Goal: Task Accomplishment & Management: Manage account settings

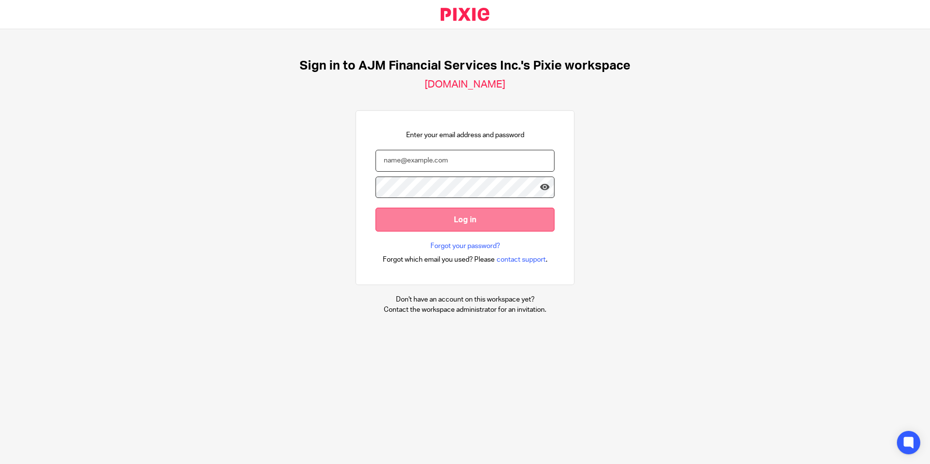
type input "[EMAIL_ADDRESS][DOMAIN_NAME]"
click at [461, 221] on input "Log in" at bounding box center [464, 220] width 179 height 24
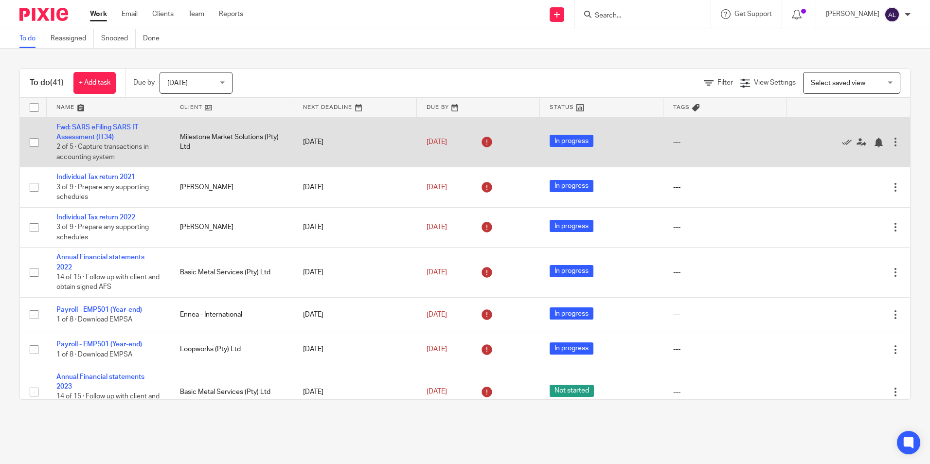
drag, startPoint x: 60, startPoint y: 106, endPoint x: 165, endPoint y: 154, distance: 115.3
click at [60, 106] on link at bounding box center [108, 107] width 123 height 19
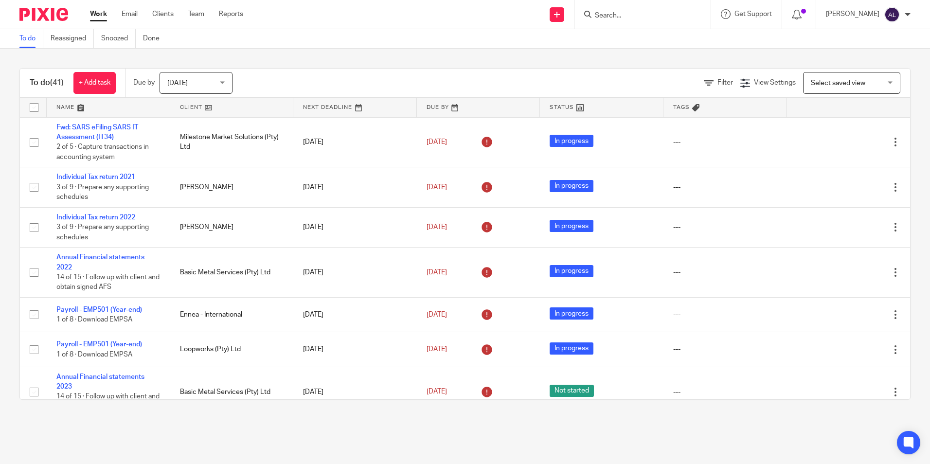
click at [191, 86] on span "[DATE]" at bounding box center [193, 82] width 52 height 20
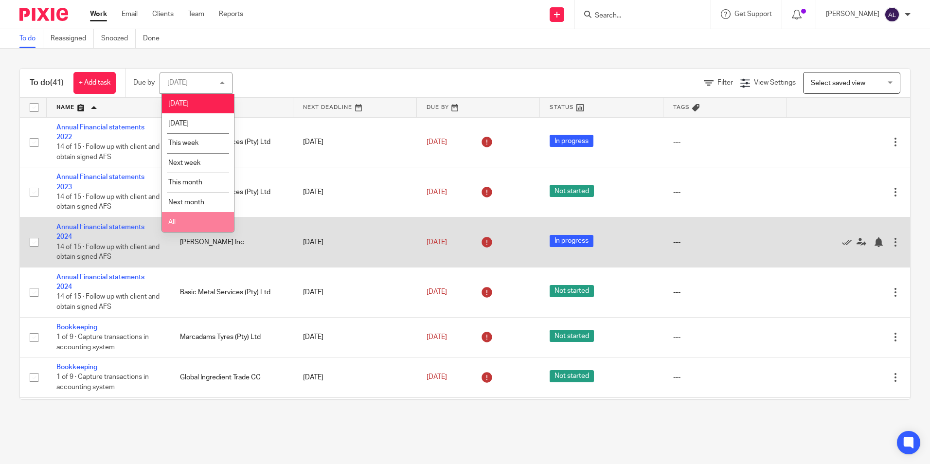
click at [200, 219] on li "All" at bounding box center [198, 222] width 72 height 20
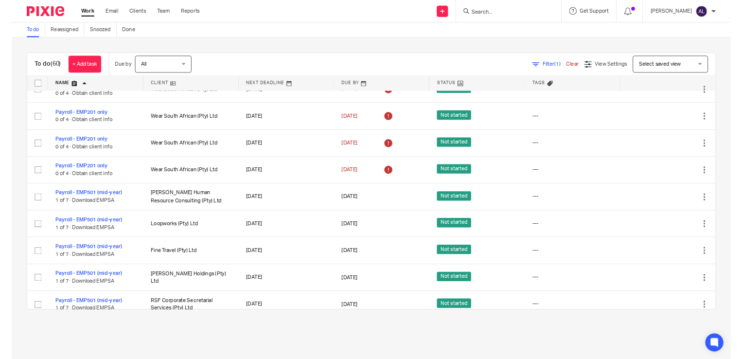
scroll to position [1361, 0]
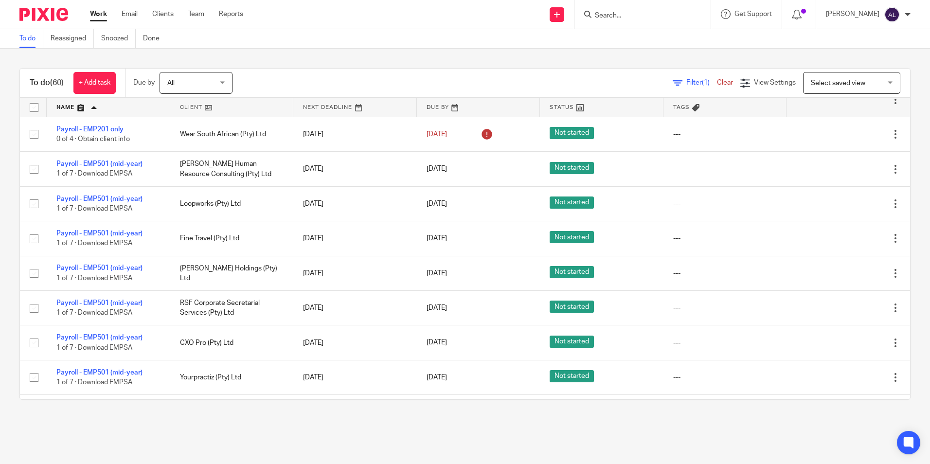
click at [635, 17] on input "Search" at bounding box center [638, 16] width 88 height 9
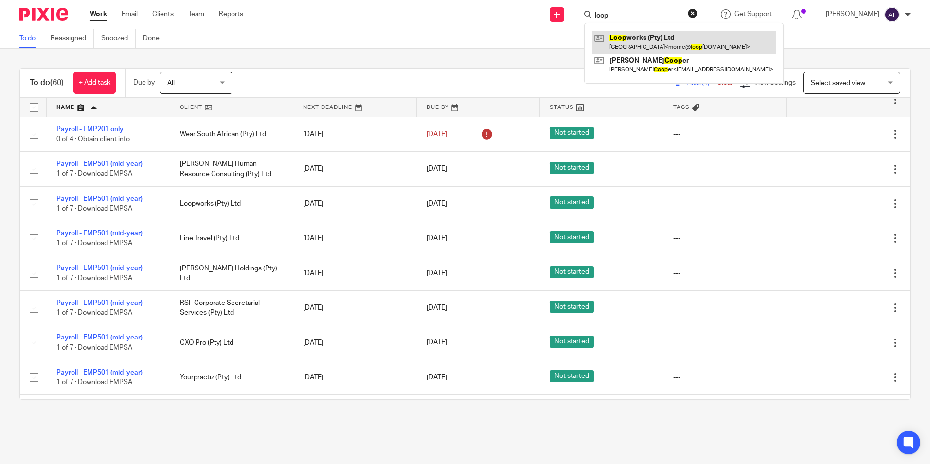
type input "loop"
click at [645, 37] on link at bounding box center [684, 42] width 184 height 22
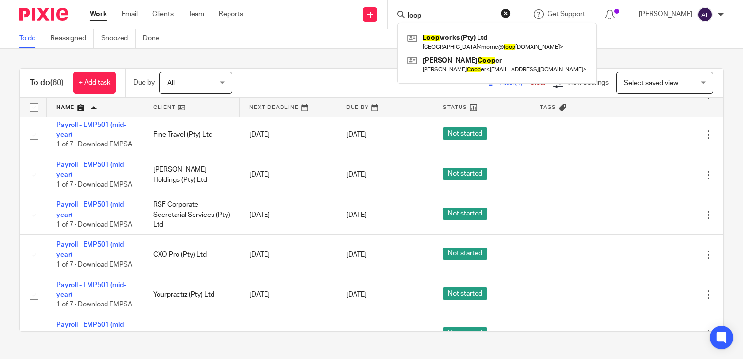
scroll to position [1702, 0]
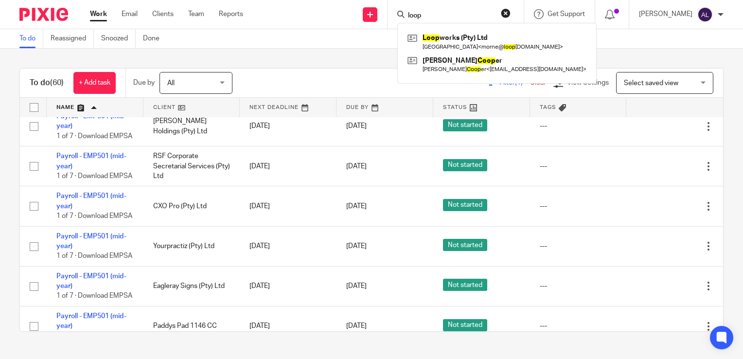
click at [351, 52] on div "To do (60) + Add task Due by All All Today Tomorrow This week Next week This mo…" at bounding box center [371, 200] width 743 height 302
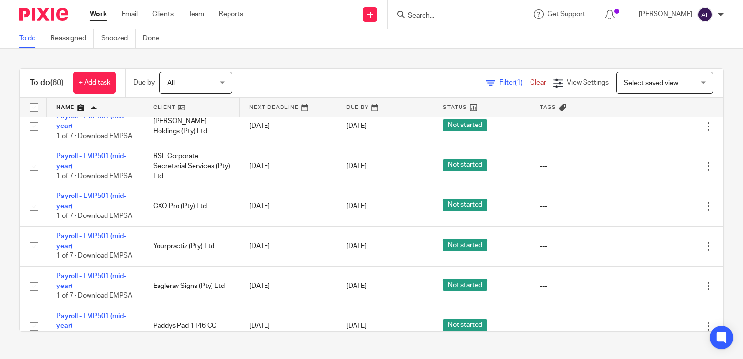
click at [419, 18] on input "Search" at bounding box center [451, 16] width 88 height 9
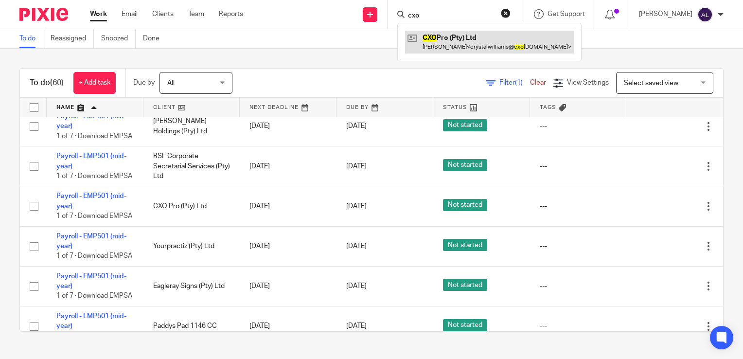
type input "cxo"
click at [445, 41] on link at bounding box center [489, 42] width 169 height 22
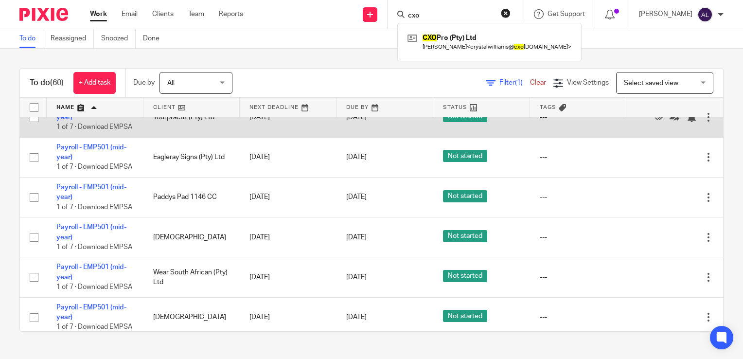
scroll to position [1848, 0]
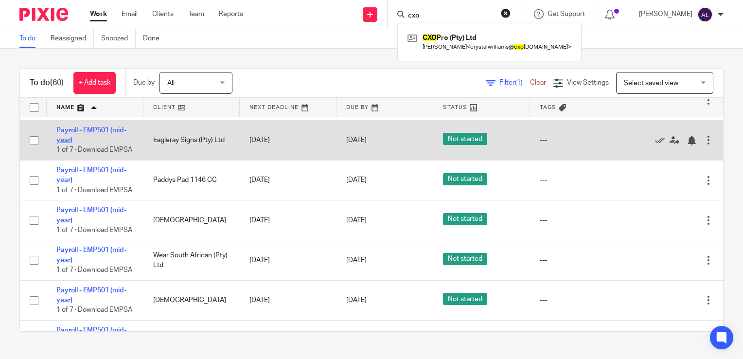
click at [76, 143] on link "Payroll - EMP501 (mid-year)" at bounding box center [91, 135] width 70 height 17
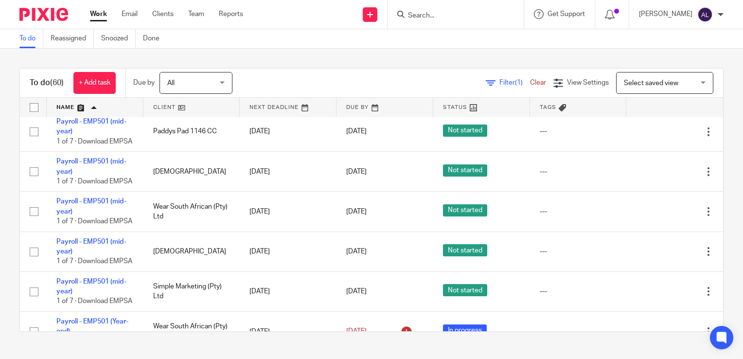
click at [7, 201] on div "To do (60) + Add task Due by All All Today Tomorrow This week Next week This mo…" at bounding box center [371, 200] width 743 height 302
click at [8, 168] on div "To do (60) + Add task Due by All All Today Tomorrow This week Next week This mo…" at bounding box center [371, 200] width 743 height 302
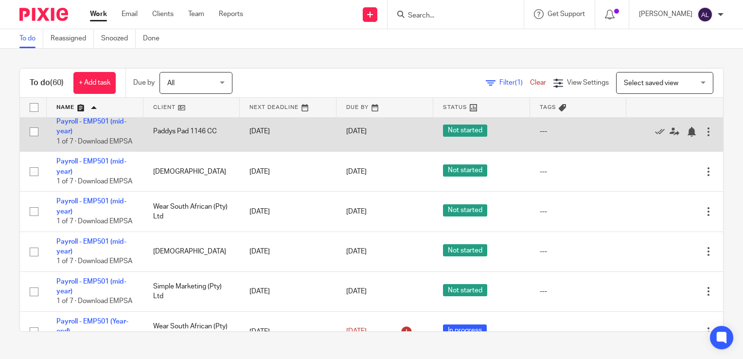
drag, startPoint x: 104, startPoint y: 225, endPoint x: 191, endPoint y: 234, distance: 87.5
click at [104, 135] on link "Payroll - EMP501 (mid-year)" at bounding box center [91, 126] width 70 height 17
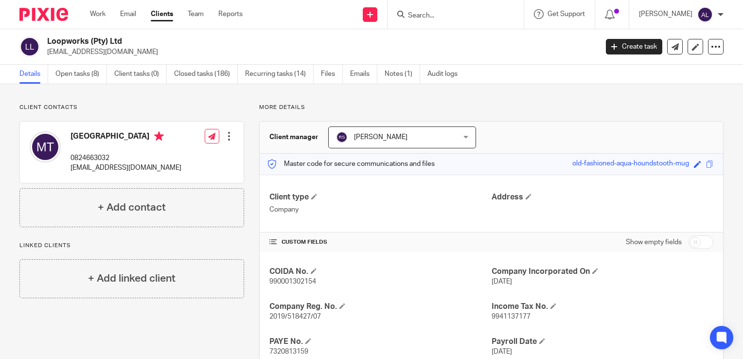
drag, startPoint x: 123, startPoint y: 42, endPoint x: 48, endPoint y: 44, distance: 74.9
click at [48, 44] on h2 "Loopworks (Pty) Ltd" at bounding box center [264, 41] width 435 height 10
copy h2 "Loopworks (Pty) Ltd"
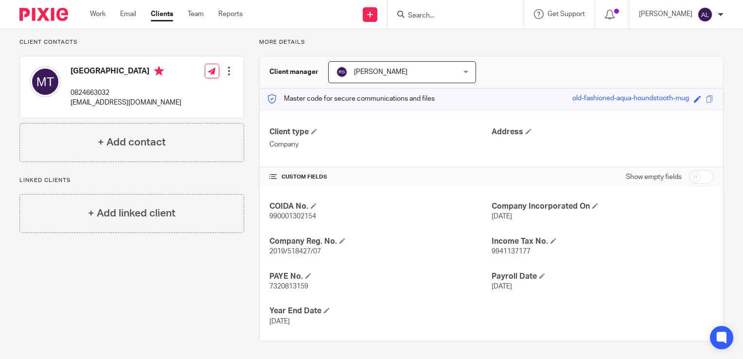
scroll to position [66, 0]
click at [291, 286] on span "7320813159" at bounding box center [288, 285] width 39 height 7
copy span "7320813159"
click at [103, 91] on p "0824663032" at bounding box center [125, 92] width 111 height 10
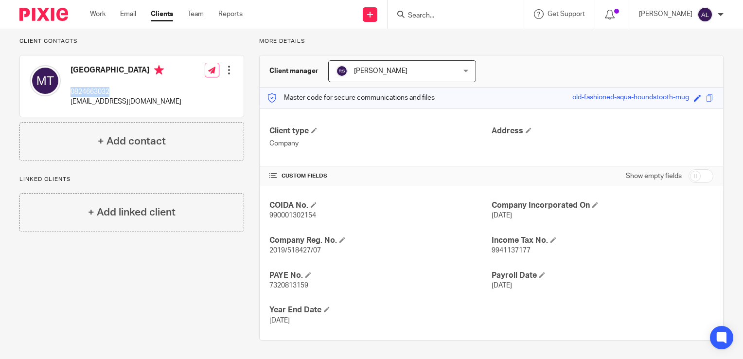
click at [103, 91] on p "0824663032" at bounding box center [125, 92] width 111 height 10
copy p "0824663032"
click at [95, 101] on p "morne@loopworks.io" at bounding box center [125, 102] width 111 height 10
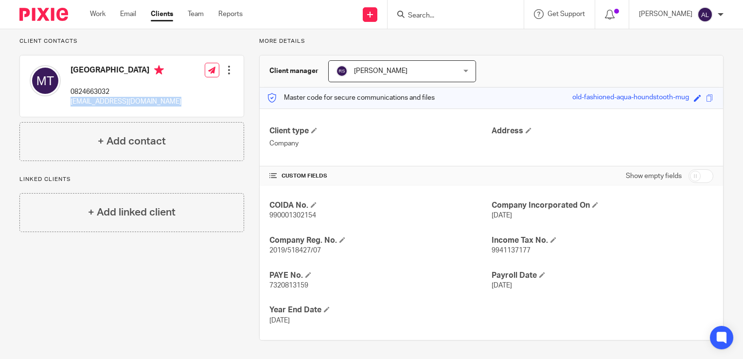
copy div "morne@loopworks.io"
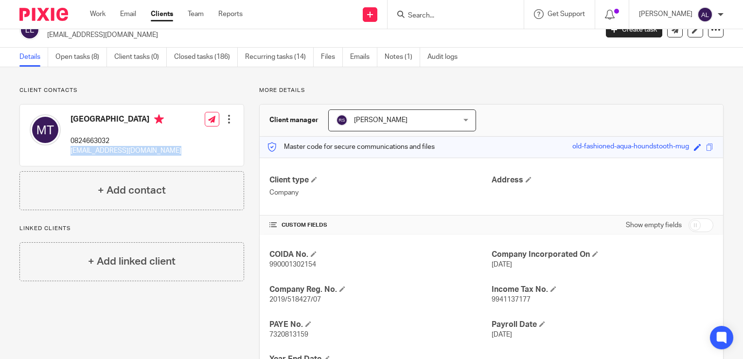
scroll to position [0, 0]
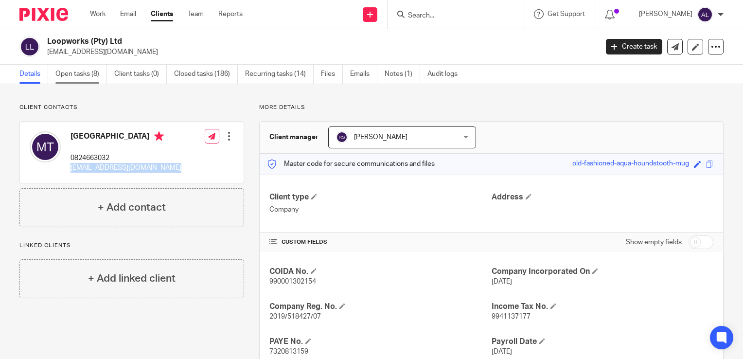
click at [84, 72] on link "Open tasks (8)" at bounding box center [81, 74] width 52 height 19
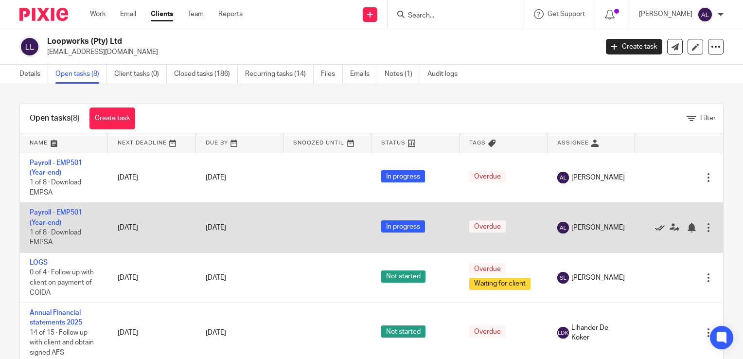
click at [655, 228] on icon at bounding box center [660, 228] width 10 height 10
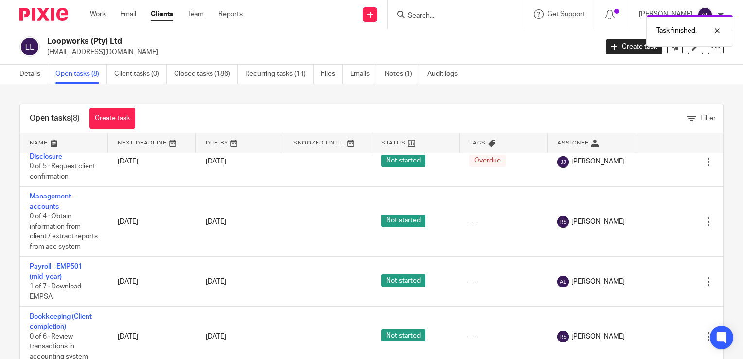
scroll to position [199, 0]
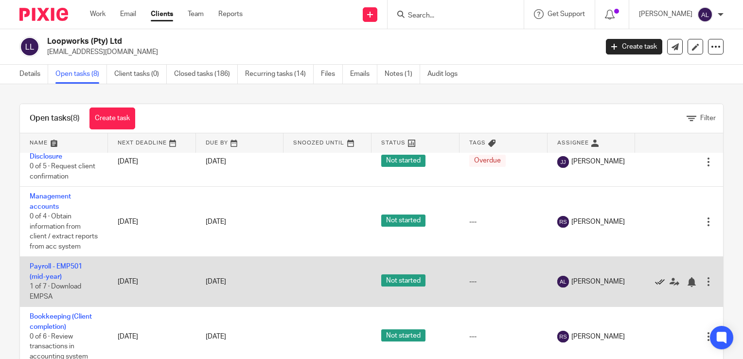
click at [655, 282] on icon at bounding box center [660, 282] width 10 height 10
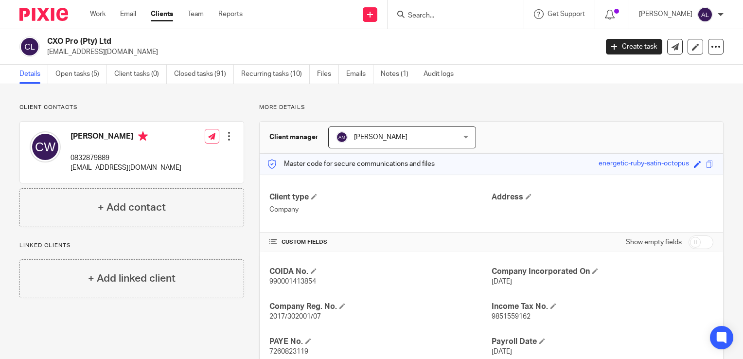
drag, startPoint x: 117, startPoint y: 42, endPoint x: 48, endPoint y: 44, distance: 68.6
click at [48, 44] on h2 "CXO Pro (Pty) Ltd" at bounding box center [264, 41] width 435 height 10
copy h2 "CXO Pro (Pty) Ltd"
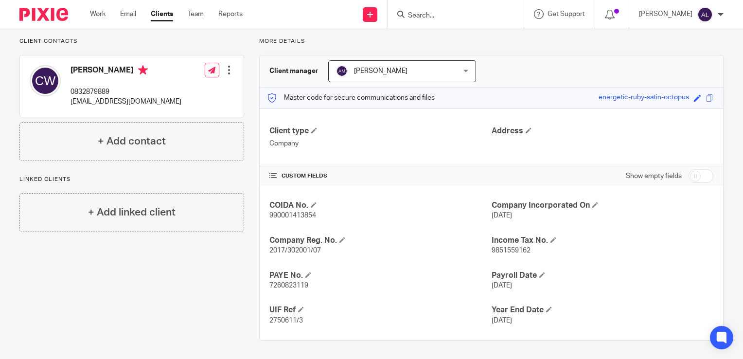
click at [277, 282] on span "7260823119" at bounding box center [288, 285] width 39 height 7
copy span "7260823119"
click at [83, 91] on p "0832879889" at bounding box center [125, 92] width 111 height 10
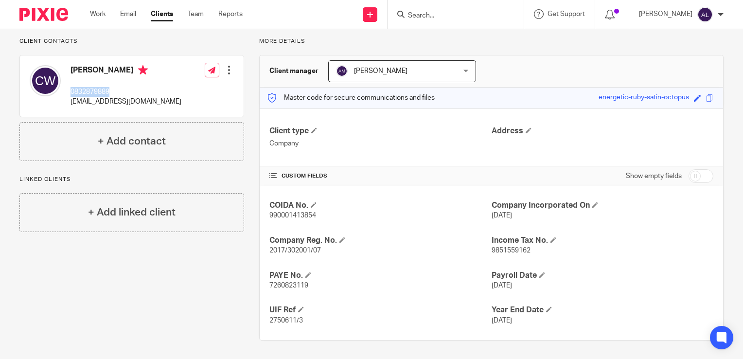
copy p "0832879889"
click at [118, 102] on p "[EMAIL_ADDRESS][DOMAIN_NAME]" at bounding box center [125, 102] width 111 height 10
click at [118, 102] on p "crystalwilliams@cxopro.co.za" at bounding box center [125, 102] width 111 height 10
copy div "crystalwilliams@cxopro.co.za"
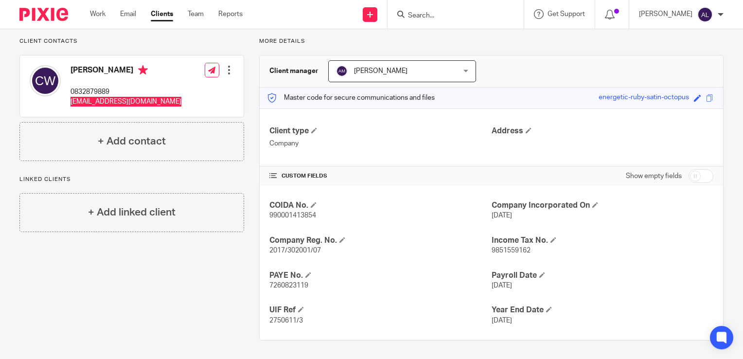
scroll to position [0, 0]
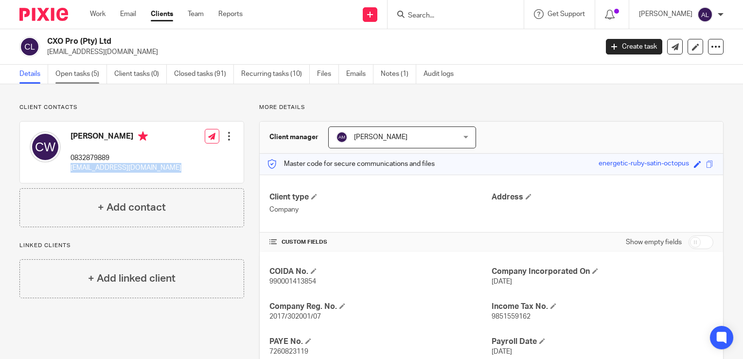
click at [75, 78] on link "Open tasks (5)" at bounding box center [81, 74] width 52 height 19
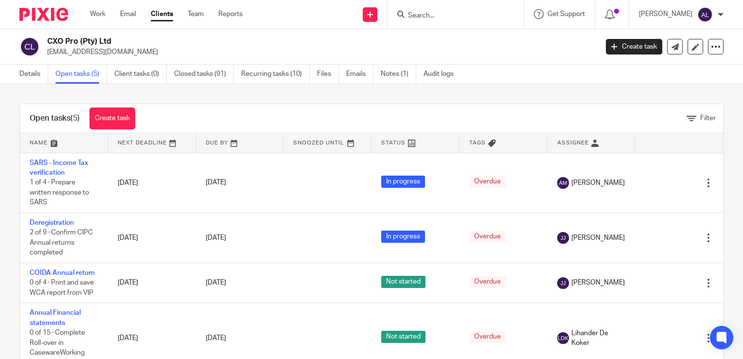
click at [53, 145] on link at bounding box center [64, 142] width 88 height 19
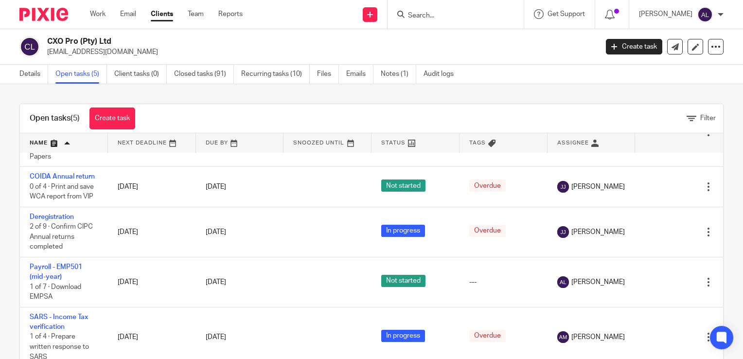
scroll to position [58, 0]
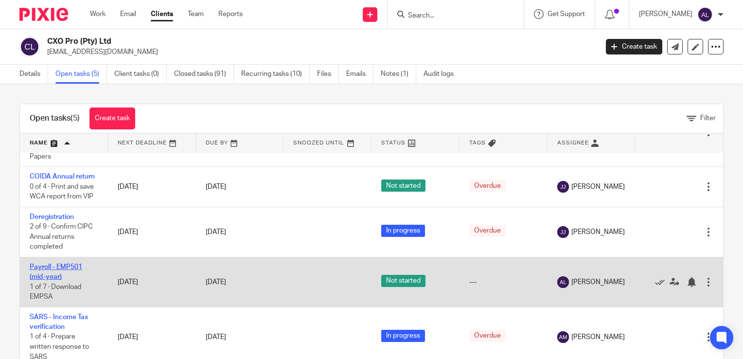
click at [54, 267] on link "Payroll - EMP501 (mid-year)" at bounding box center [56, 272] width 53 height 17
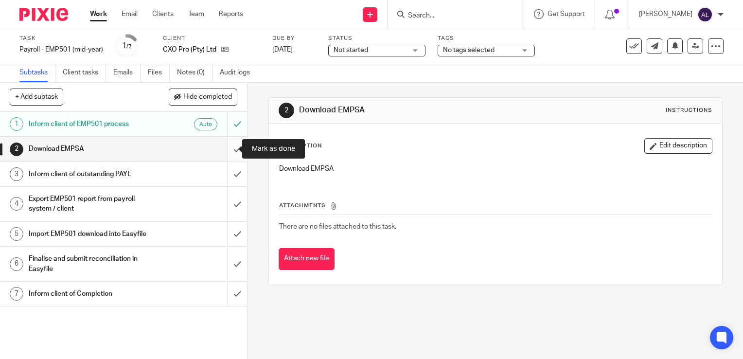
click at [226, 153] on input "submit" at bounding box center [123, 149] width 247 height 24
click at [227, 177] on input "submit" at bounding box center [123, 174] width 247 height 24
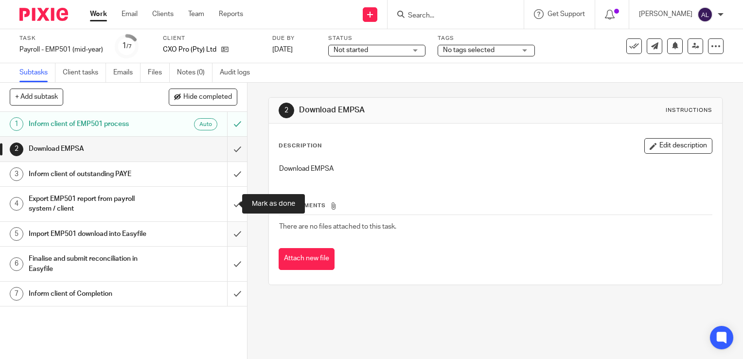
drag, startPoint x: 228, startPoint y: 207, endPoint x: 228, endPoint y: 237, distance: 29.7
click at [228, 208] on input "submit" at bounding box center [123, 204] width 247 height 35
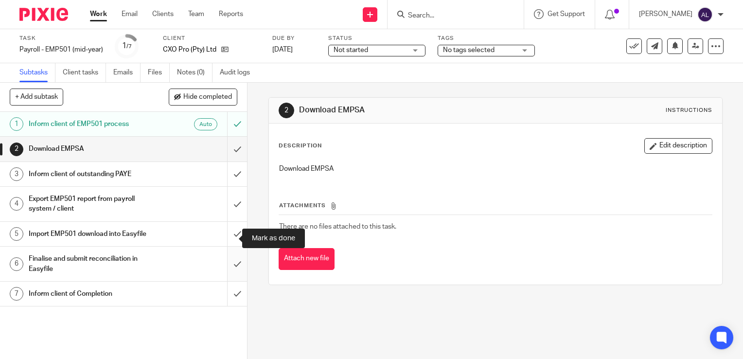
drag, startPoint x: 228, startPoint y: 237, endPoint x: 226, endPoint y: 262, distance: 24.9
click at [228, 237] on input "submit" at bounding box center [123, 234] width 247 height 24
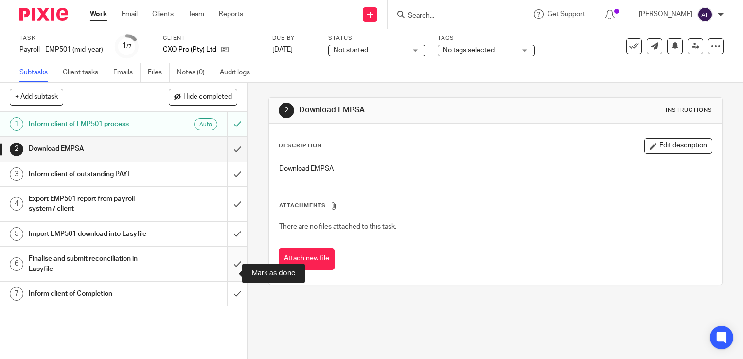
click at [227, 265] on input "submit" at bounding box center [123, 264] width 247 height 35
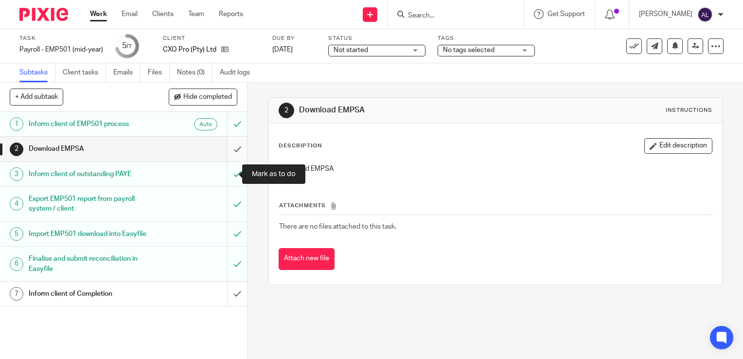
click at [230, 154] on input "submit" at bounding box center [123, 149] width 247 height 24
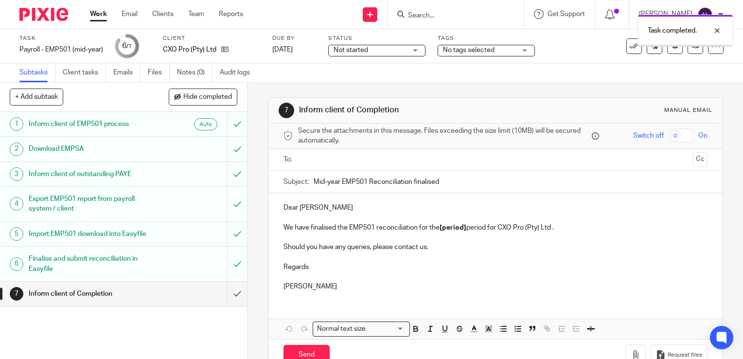
click at [317, 159] on input "text" at bounding box center [494, 159] width 387 height 11
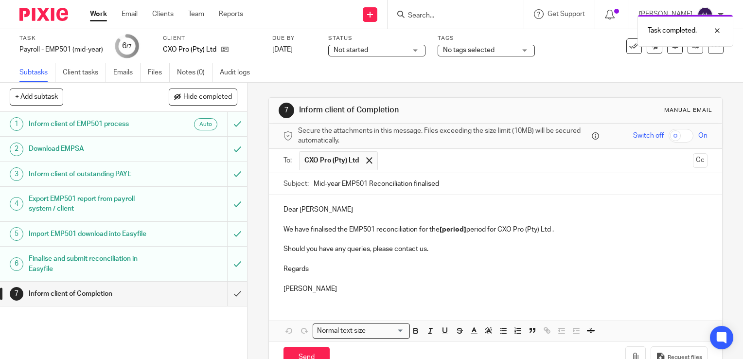
click at [347, 207] on p "Dear [PERSON_NAME]" at bounding box center [495, 210] width 424 height 10
click at [334, 274] on p at bounding box center [495, 279] width 424 height 10
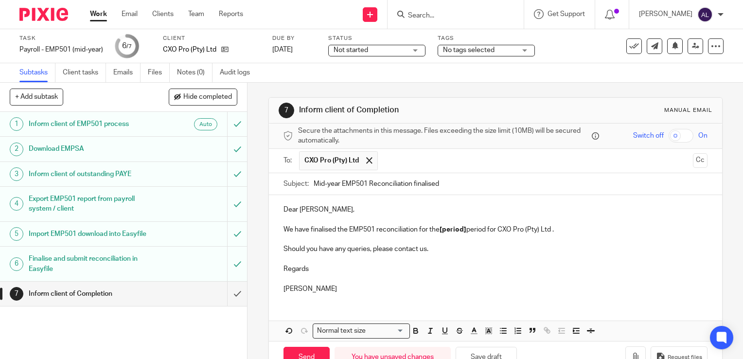
click at [328, 267] on p "Regards" at bounding box center [495, 269] width 424 height 10
click at [313, 257] on p at bounding box center [495, 259] width 424 height 10
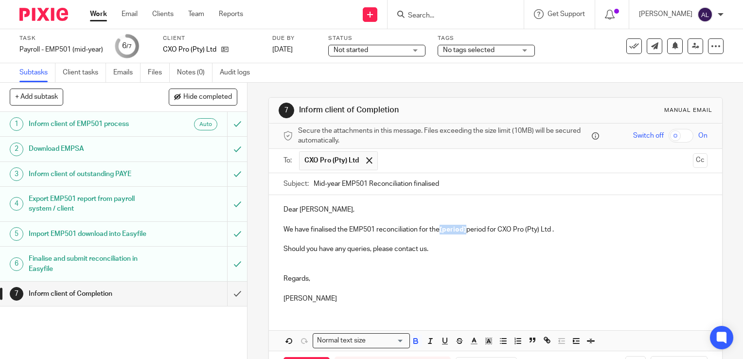
drag, startPoint x: 463, startPoint y: 230, endPoint x: 439, endPoint y: 231, distance: 24.3
click at [440, 231] on strong "[period]" at bounding box center [453, 229] width 27 height 7
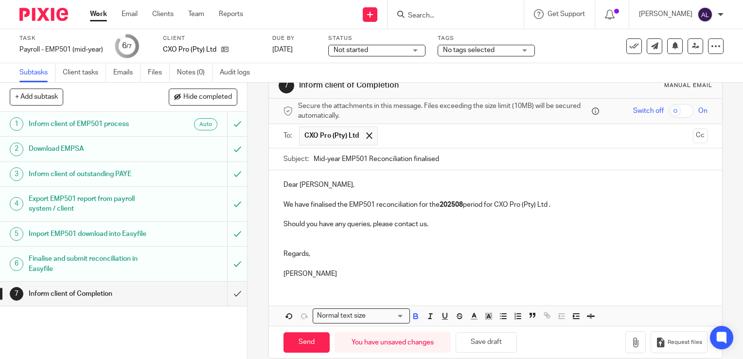
scroll to position [37, 0]
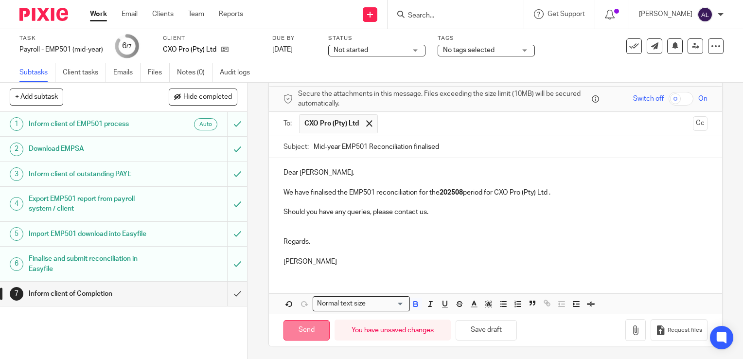
click at [303, 325] on input "Send" at bounding box center [306, 330] width 46 height 21
type input "Sent"
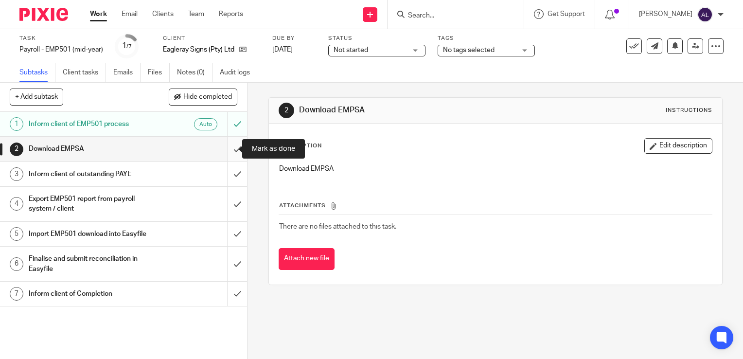
click at [225, 154] on input "submit" at bounding box center [123, 149] width 247 height 24
drag, startPoint x: 227, startPoint y: 179, endPoint x: 227, endPoint y: 192, distance: 12.6
click at [227, 180] on input "submit" at bounding box center [123, 174] width 247 height 24
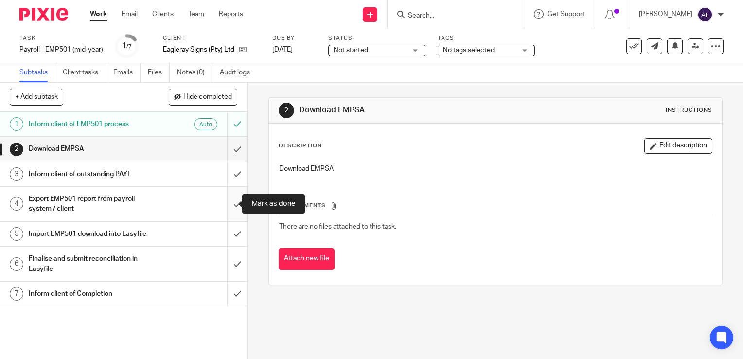
click at [225, 203] on input "submit" at bounding box center [123, 204] width 247 height 35
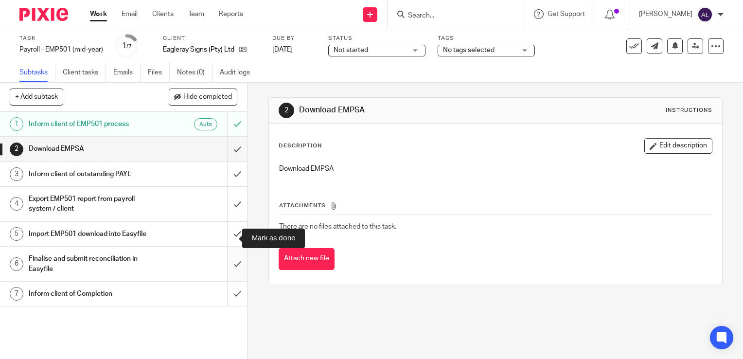
drag, startPoint x: 230, startPoint y: 241, endPoint x: 225, endPoint y: 264, distance: 22.9
click at [228, 242] on input "submit" at bounding box center [123, 234] width 247 height 24
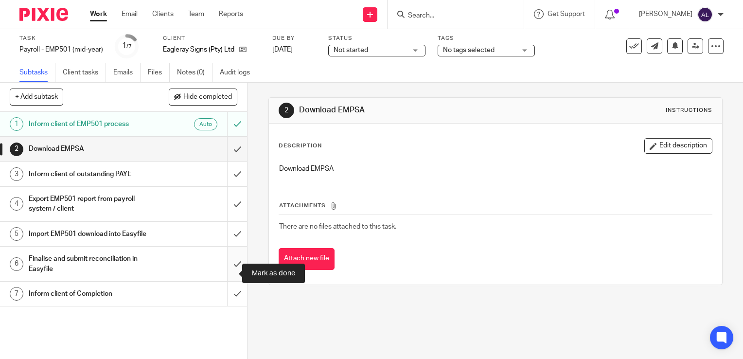
click at [225, 273] on input "submit" at bounding box center [123, 264] width 247 height 35
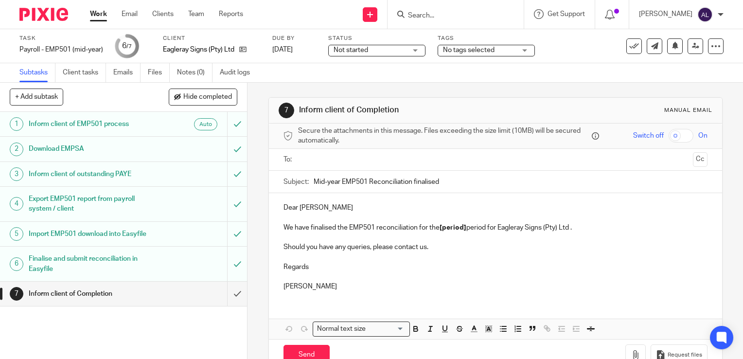
click at [327, 159] on input "text" at bounding box center [494, 159] width 387 height 11
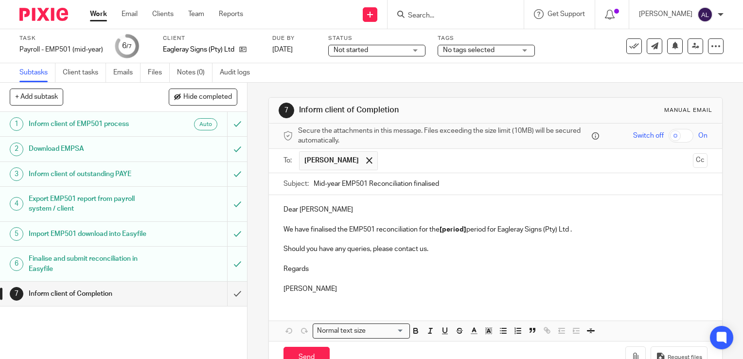
click at [331, 211] on p "Dear Theresa" at bounding box center [495, 210] width 424 height 10
click at [327, 271] on p "Regards" at bounding box center [495, 269] width 424 height 10
click at [310, 261] on p at bounding box center [495, 259] width 424 height 10
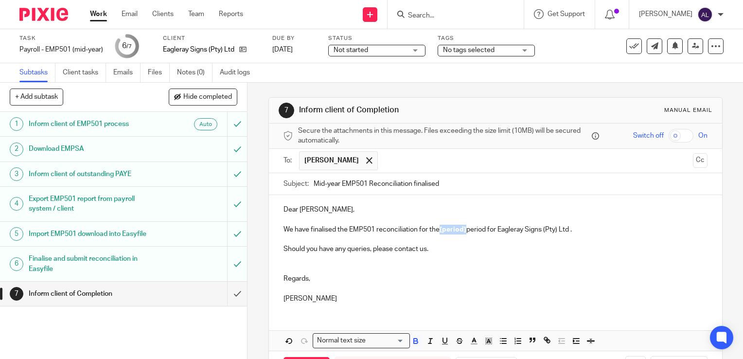
drag, startPoint x: 464, startPoint y: 232, endPoint x: 439, endPoint y: 231, distance: 24.8
click at [440, 231] on strong "[period]" at bounding box center [453, 229] width 27 height 7
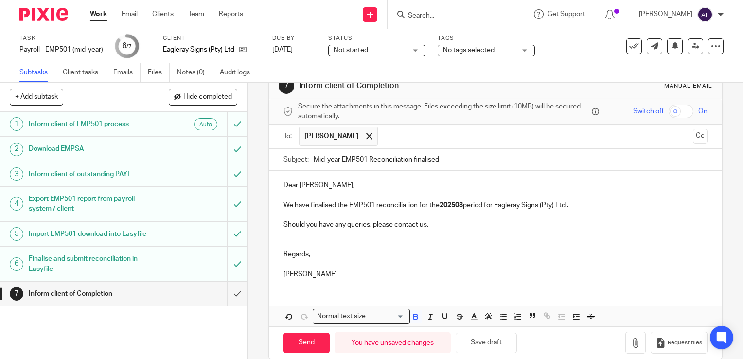
scroll to position [37, 0]
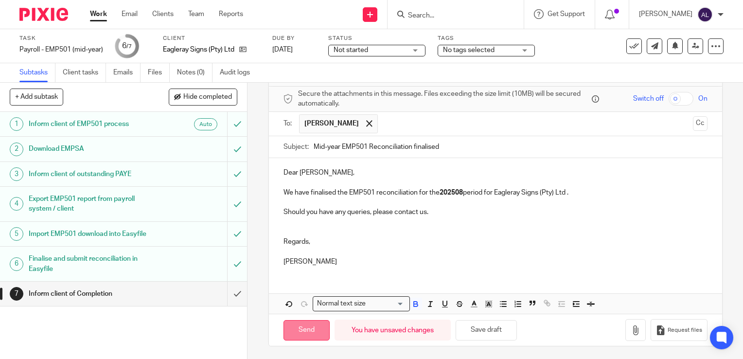
drag, startPoint x: 299, startPoint y: 331, endPoint x: 322, endPoint y: 354, distance: 32.0
click at [299, 331] on input "Send" at bounding box center [306, 330] width 46 height 21
type input "Sent"
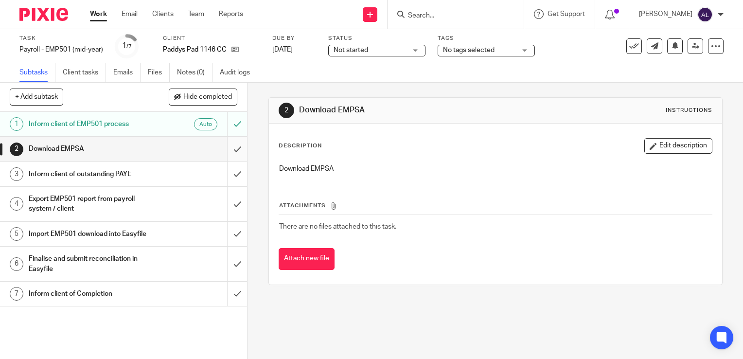
click at [229, 157] on input "submit" at bounding box center [123, 149] width 247 height 24
click at [230, 182] on input "submit" at bounding box center [123, 174] width 247 height 24
click at [234, 208] on input "submit" at bounding box center [123, 204] width 247 height 35
click at [227, 242] on input "submit" at bounding box center [123, 234] width 247 height 24
click at [231, 265] on input "submit" at bounding box center [123, 264] width 247 height 35
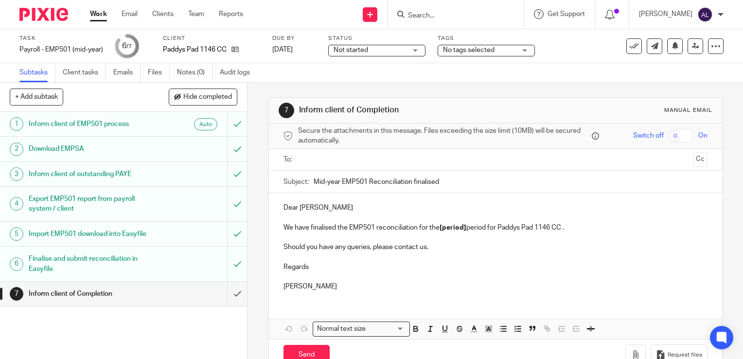
scroll to position [25, 0]
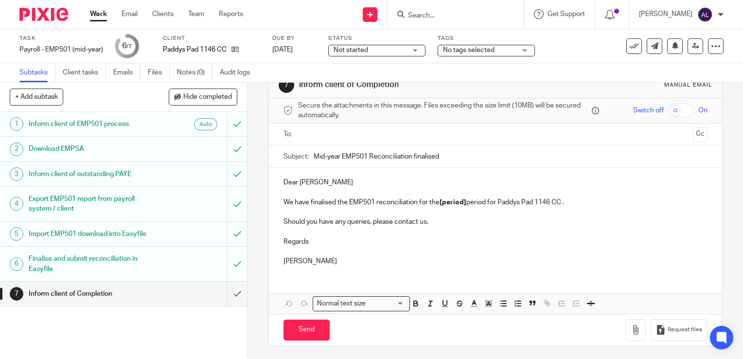
click at [353, 137] on input "text" at bounding box center [494, 134] width 387 height 11
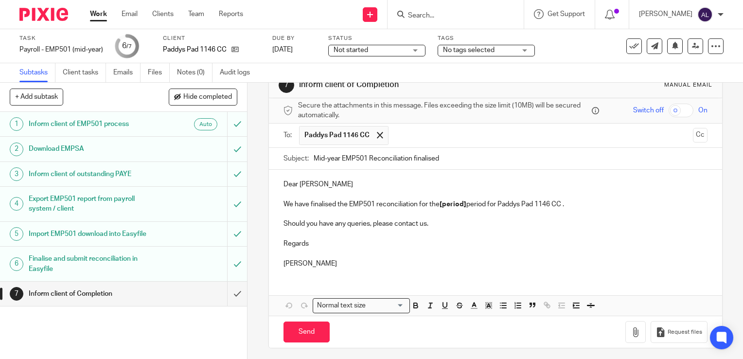
click at [329, 181] on p "Dear [PERSON_NAME]" at bounding box center [495, 184] width 424 height 10
click at [319, 244] on p "Regards" at bounding box center [495, 244] width 424 height 10
click at [305, 232] on p at bounding box center [495, 234] width 424 height 10
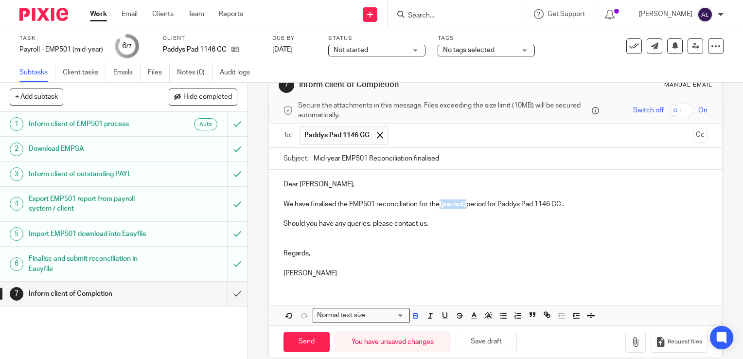
drag, startPoint x: 463, startPoint y: 206, endPoint x: 439, endPoint y: 207, distance: 24.4
click at [439, 207] on p "We have finalised the EMP501 reconciliation for the [period] period for Paddys …" at bounding box center [495, 204] width 424 height 10
click at [311, 340] on input "Send" at bounding box center [306, 342] width 46 height 21
type input "Sent"
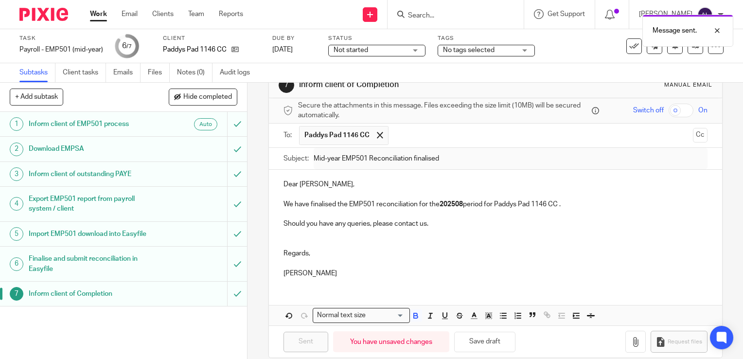
click at [96, 16] on link "Work" at bounding box center [98, 14] width 17 height 10
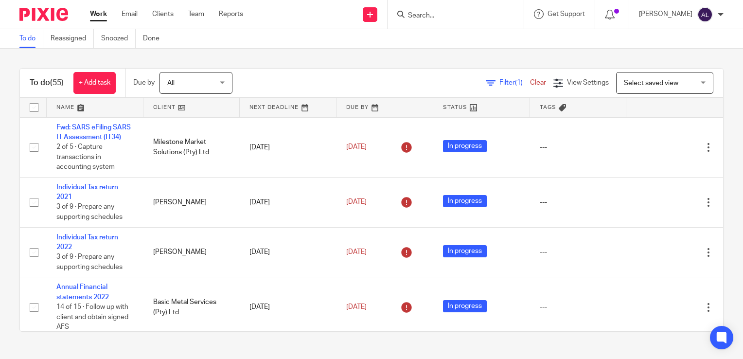
click at [69, 106] on link at bounding box center [95, 107] width 97 height 19
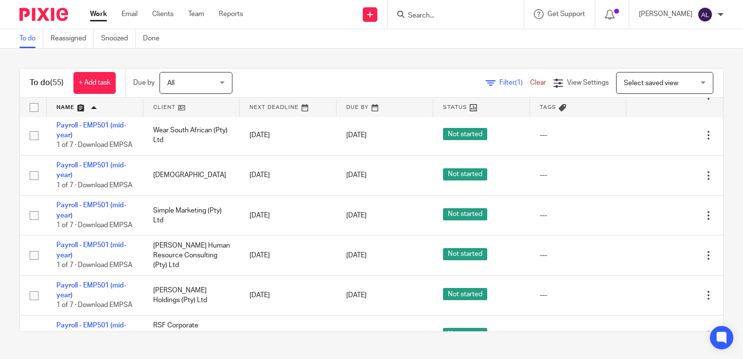
scroll to position [1653, 0]
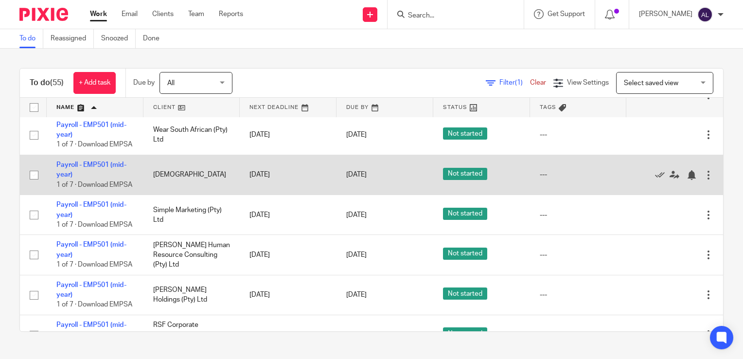
drag, startPoint x: 97, startPoint y: 218, endPoint x: 148, endPoint y: 234, distance: 53.2
click at [97, 178] on link "Payroll - EMP501 (mid-year)" at bounding box center [91, 169] width 70 height 17
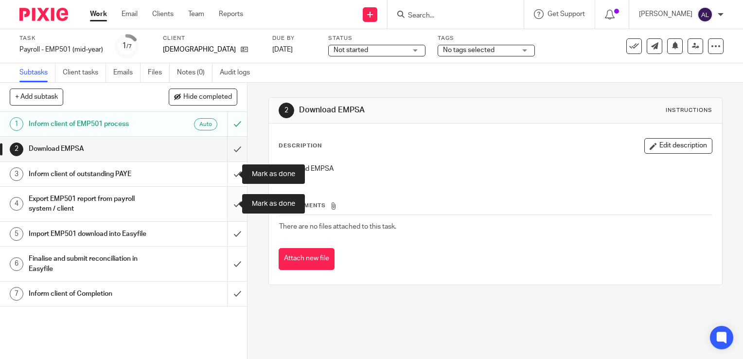
click at [233, 189] on input "submit" at bounding box center [123, 204] width 247 height 35
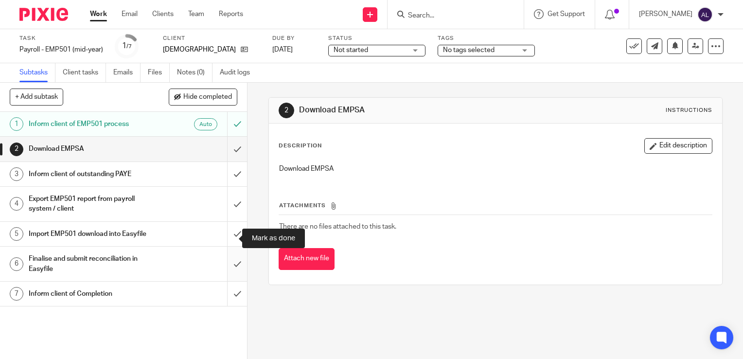
drag, startPoint x: 231, startPoint y: 243, endPoint x: 235, endPoint y: 266, distance: 23.2
click at [231, 246] on input "submit" at bounding box center [123, 234] width 247 height 24
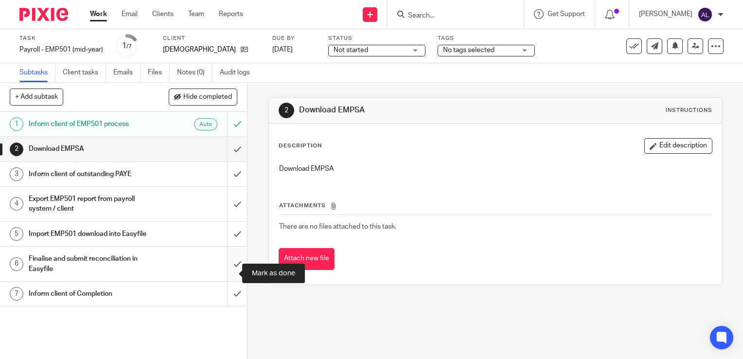
click at [231, 279] on input "submit" at bounding box center [123, 264] width 247 height 35
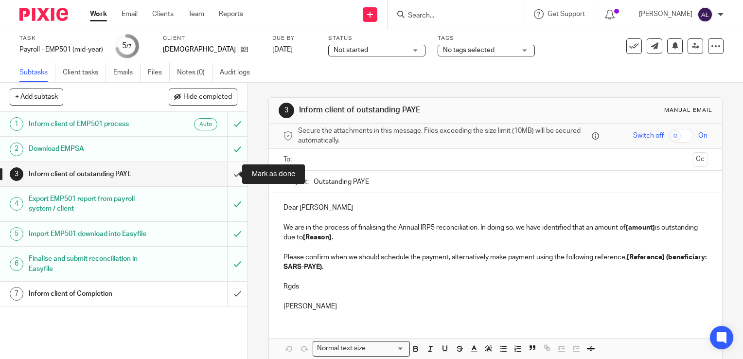
click at [224, 176] on input "submit" at bounding box center [123, 174] width 247 height 24
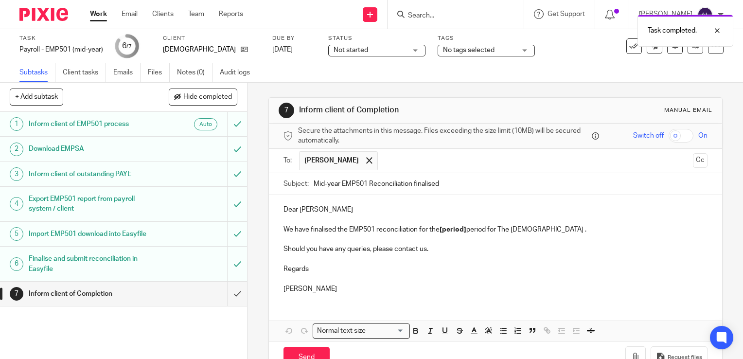
click at [341, 211] on p "Dear Roshan" at bounding box center [495, 210] width 424 height 10
click at [327, 267] on p "Regards" at bounding box center [495, 269] width 424 height 10
click at [310, 255] on p at bounding box center [495, 259] width 424 height 10
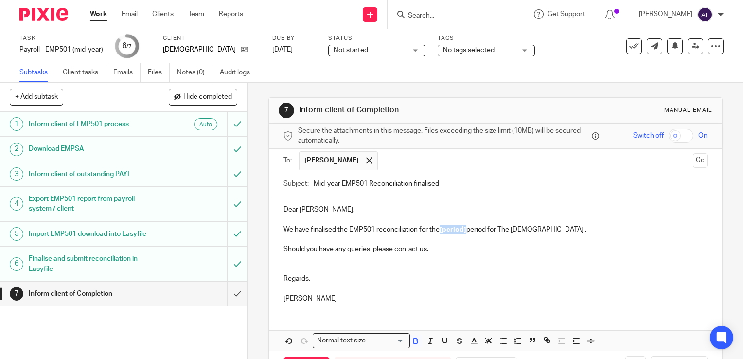
drag, startPoint x: 464, startPoint y: 232, endPoint x: 438, endPoint y: 231, distance: 26.3
click at [438, 231] on p "We have finalised the EMP501 reconciliation for the [period] period for The Peo…" at bounding box center [495, 230] width 424 height 10
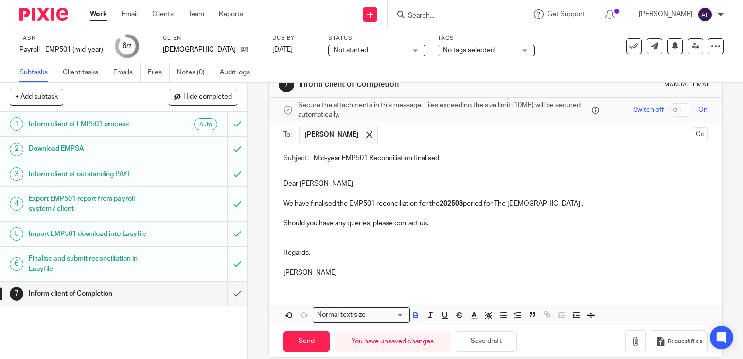
scroll to position [37, 0]
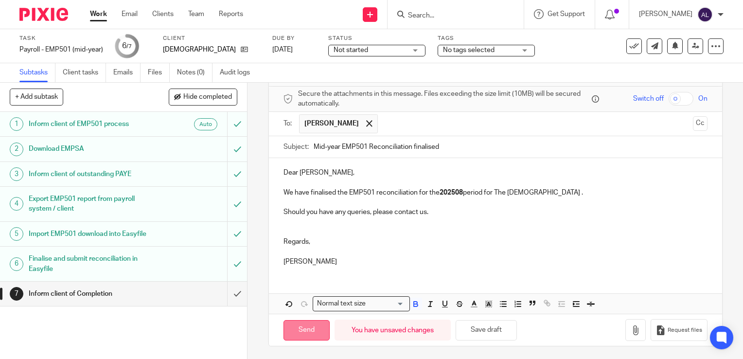
click at [311, 324] on input "Send" at bounding box center [306, 330] width 46 height 21
type input "Sent"
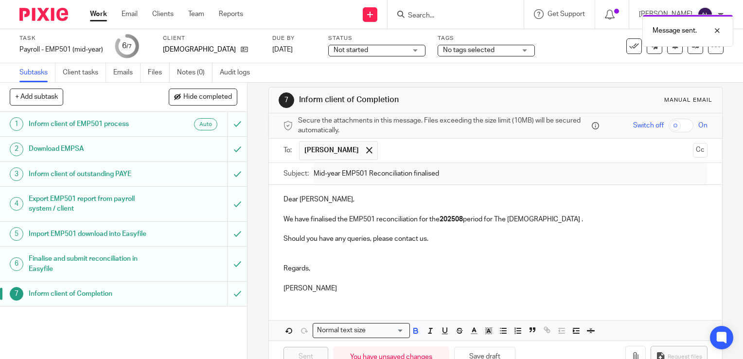
scroll to position [0, 0]
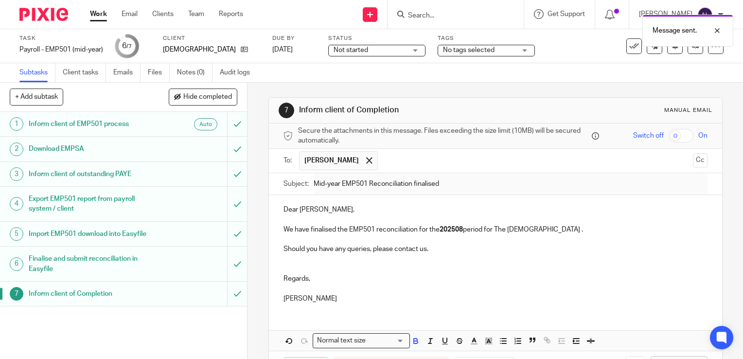
drag, startPoint x: 98, startPoint y: 14, endPoint x: 161, endPoint y: 58, distance: 77.8
click at [98, 14] on link "Work" at bounding box center [98, 14] width 17 height 10
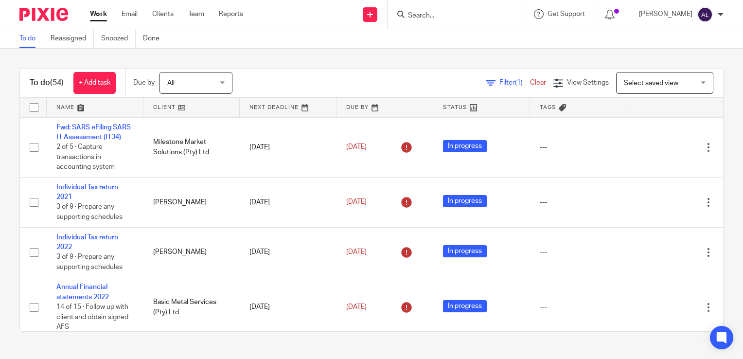
click at [70, 108] on link at bounding box center [95, 107] width 97 height 19
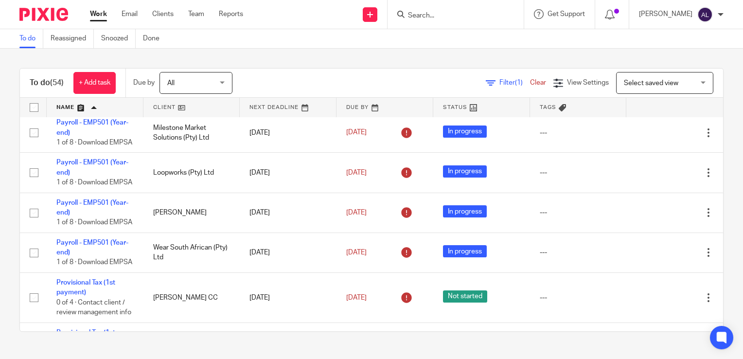
scroll to position [1993, 0]
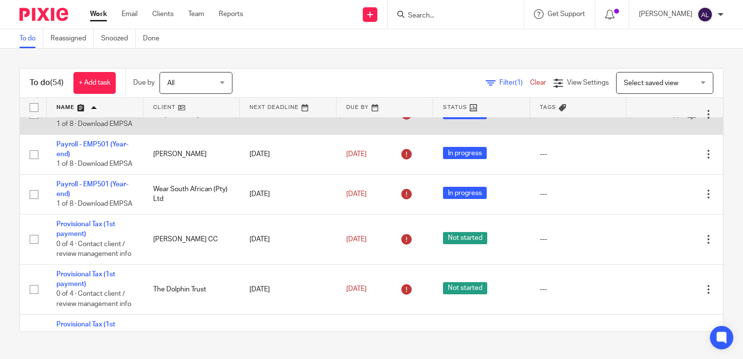
click at [655, 119] on icon at bounding box center [660, 114] width 10 height 10
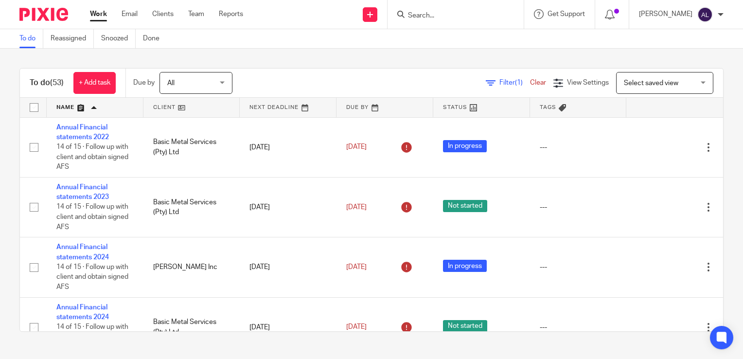
click at [71, 105] on link at bounding box center [95, 107] width 97 height 19
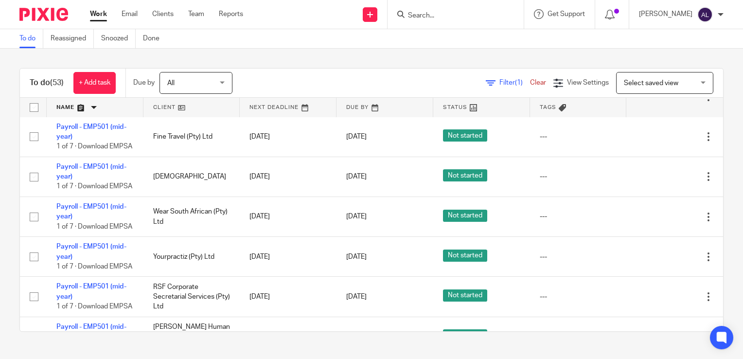
scroll to position [486, 0]
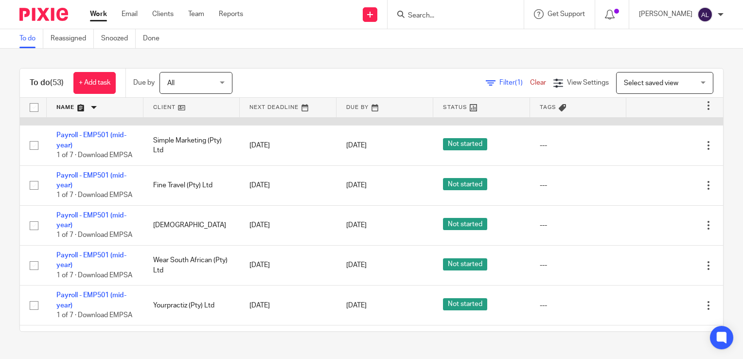
click at [704, 110] on div at bounding box center [709, 106] width 10 height 10
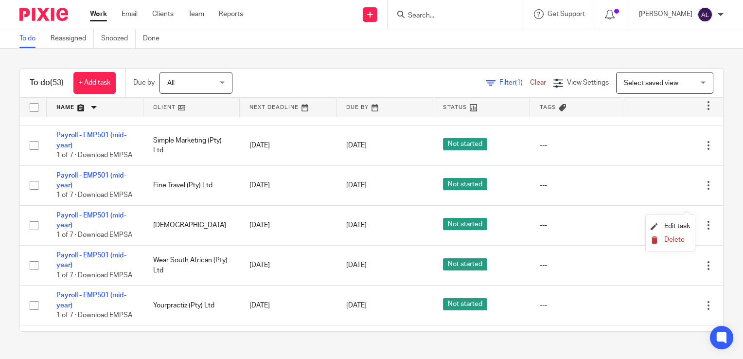
click at [679, 242] on span "Delete" at bounding box center [674, 239] width 20 height 7
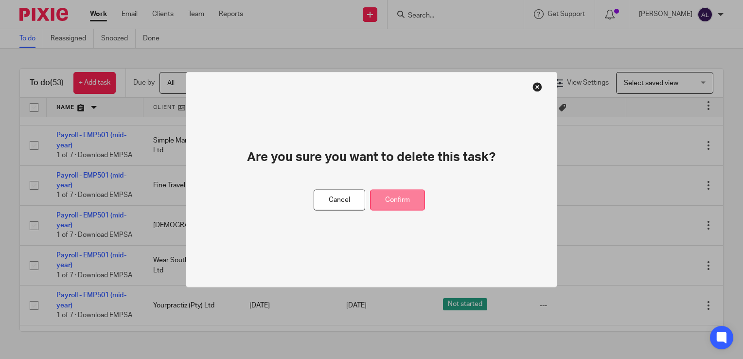
click at [402, 206] on button "Confirm" at bounding box center [397, 200] width 55 height 21
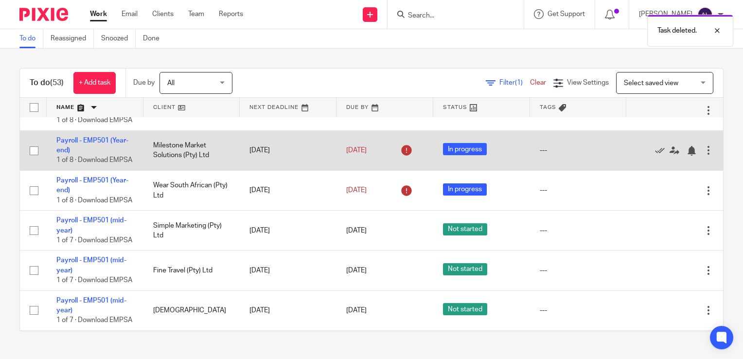
scroll to position [340, 0]
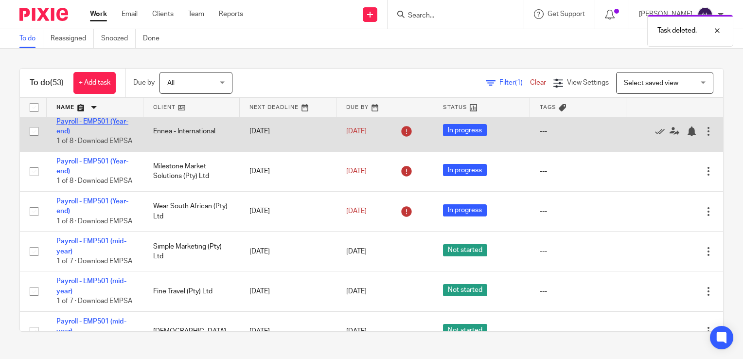
click at [102, 135] on link "Payroll - EMP501 (Year-end)" at bounding box center [92, 126] width 72 height 17
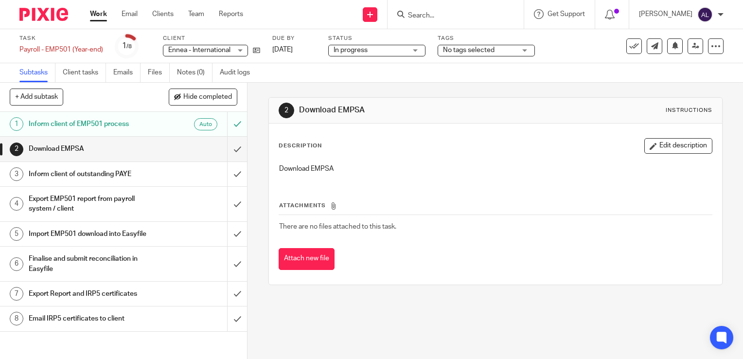
click at [452, 18] on input "Search" at bounding box center [451, 16] width 88 height 9
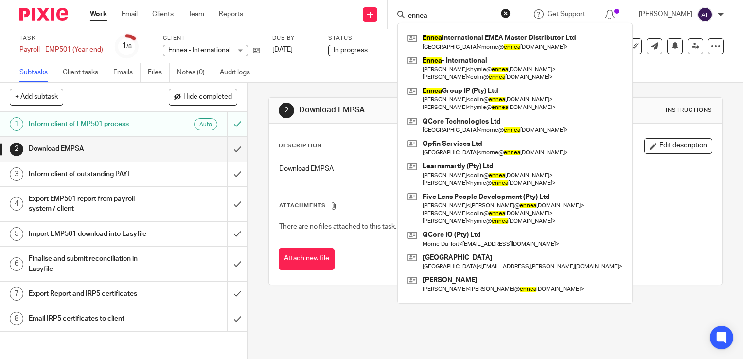
type input "ennea"
click at [233, 50] on div "Ennea - International Ennea - International" at bounding box center [205, 51] width 85 height 12
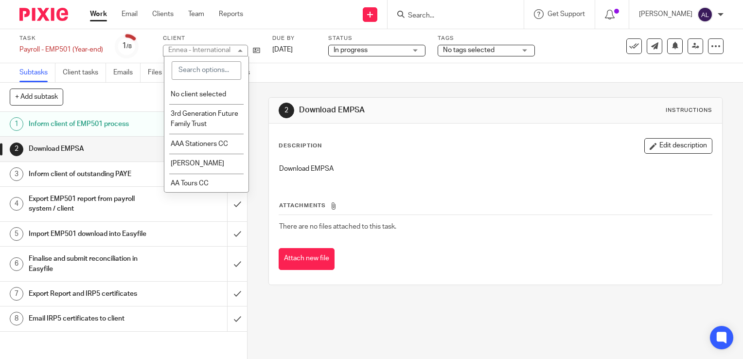
click at [301, 71] on div "Subtasks Client tasks Emails Files Notes (0) Audit logs" at bounding box center [371, 72] width 743 height 19
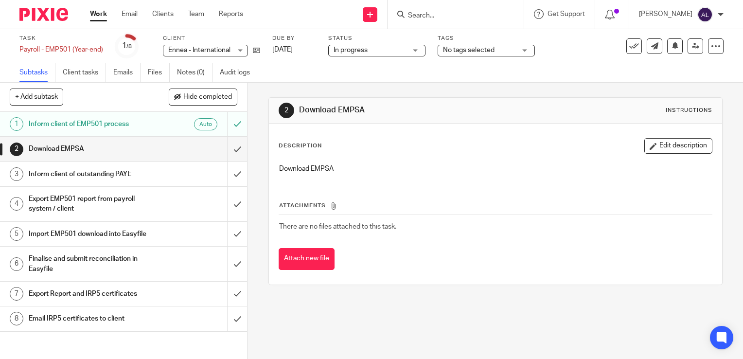
click at [422, 14] on input "Search" at bounding box center [451, 16] width 88 height 9
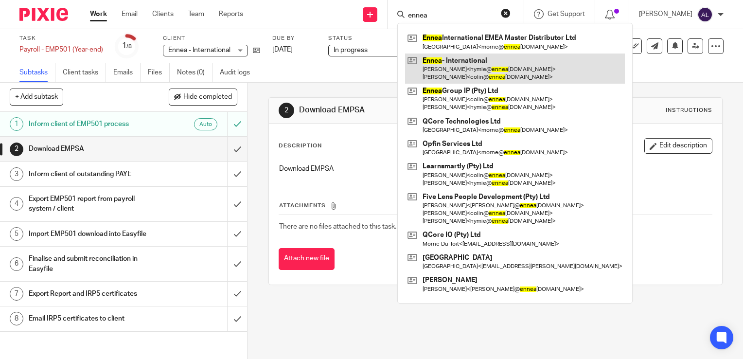
type input "ennea"
click at [494, 70] on link at bounding box center [515, 68] width 220 height 30
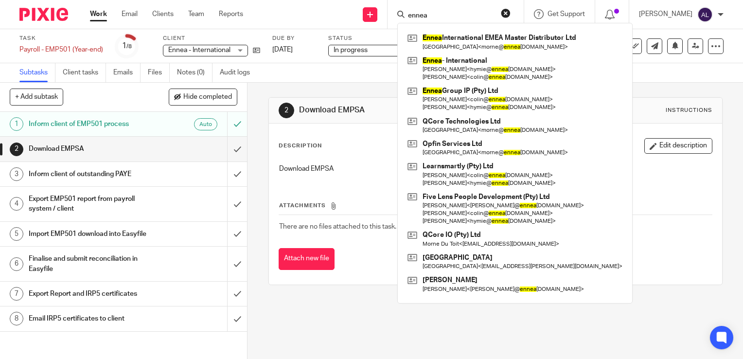
click at [328, 321] on div "2 Download EMPSA Instructions Description Edit description Download EMPSA Attac…" at bounding box center [494, 221] width 495 height 276
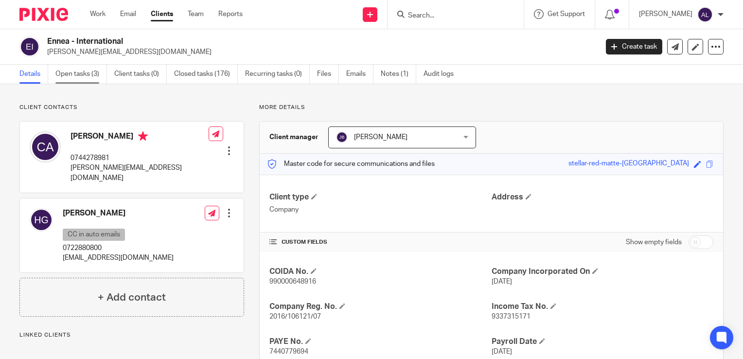
click at [76, 74] on link "Open tasks (3)" at bounding box center [81, 74] width 52 height 19
drag, startPoint x: 132, startPoint y: 45, endPoint x: 49, endPoint y: 44, distance: 83.1
click at [49, 44] on h2 "Ennea - International" at bounding box center [264, 41] width 435 height 10
copy h2 "Ennea - International"
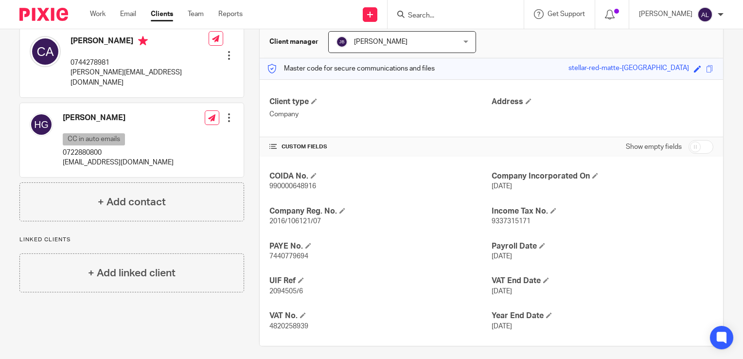
scroll to position [97, 0]
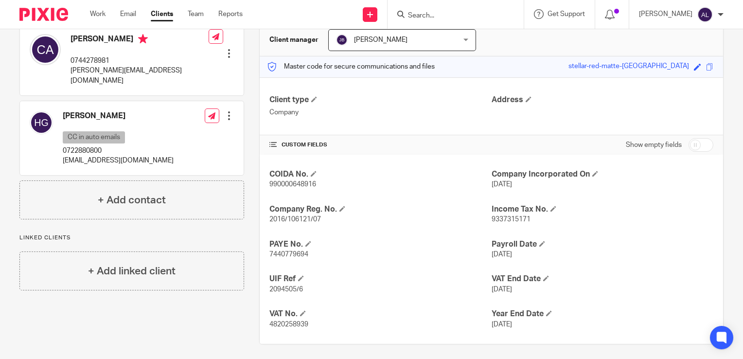
click at [286, 252] on span "7440779694" at bounding box center [288, 254] width 39 height 7
copy span "7440779694"
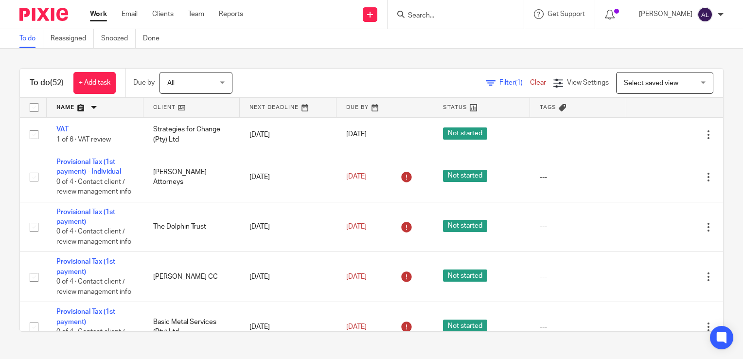
click at [67, 110] on link at bounding box center [95, 107] width 97 height 19
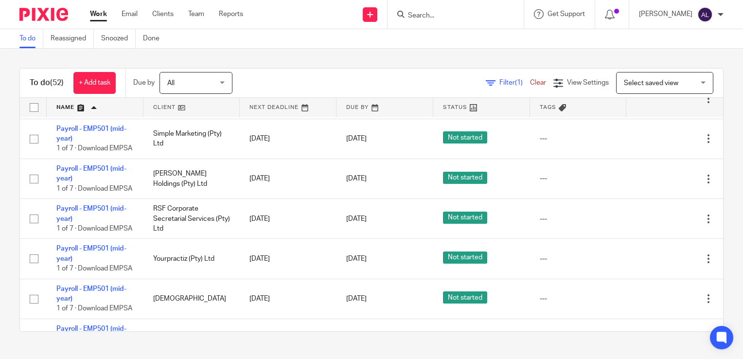
scroll to position [1702, 0]
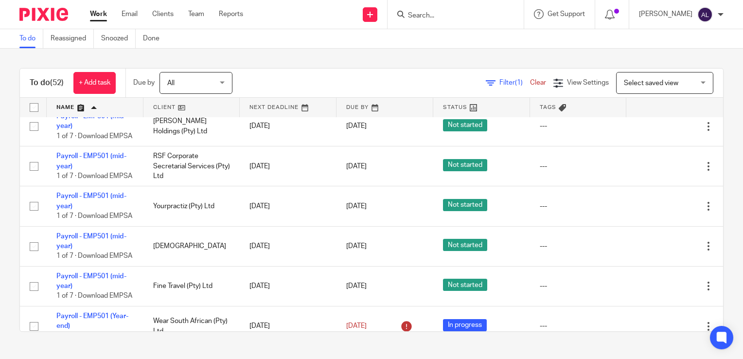
click at [459, 17] on input "Search" at bounding box center [451, 16] width 88 height 9
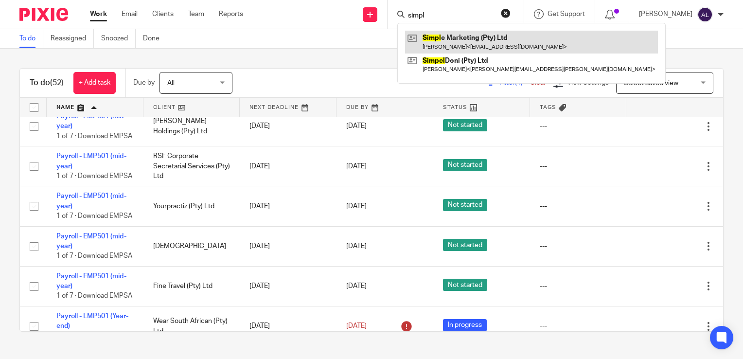
type input "simpl"
click at [502, 44] on link at bounding box center [531, 42] width 253 height 22
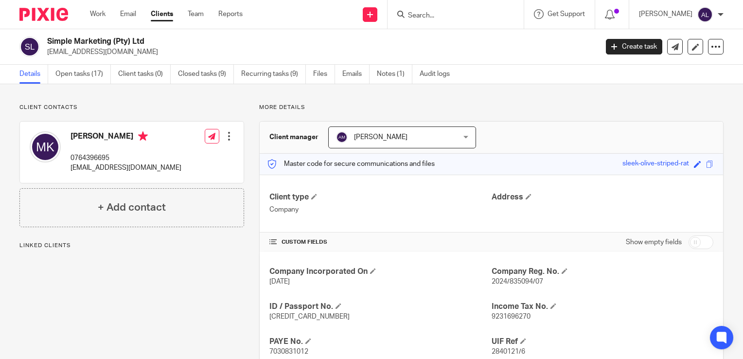
click at [85, 157] on p "0764396695" at bounding box center [125, 158] width 111 height 10
copy p "0764396695"
click at [98, 15] on link "Work" at bounding box center [98, 14] width 16 height 10
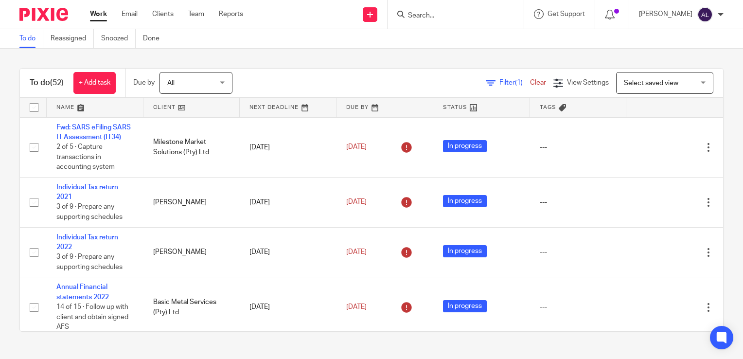
click at [72, 106] on link at bounding box center [95, 107] width 97 height 19
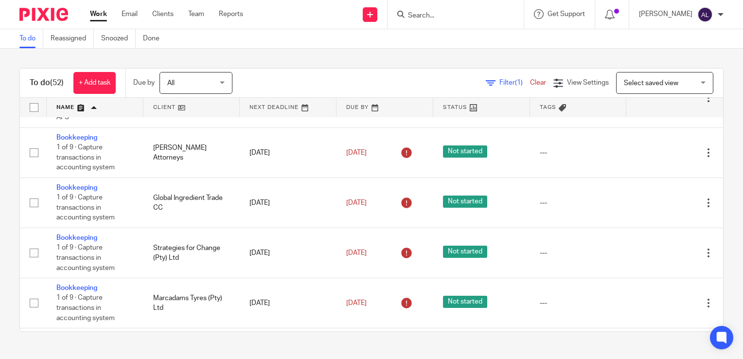
scroll to position [243, 0]
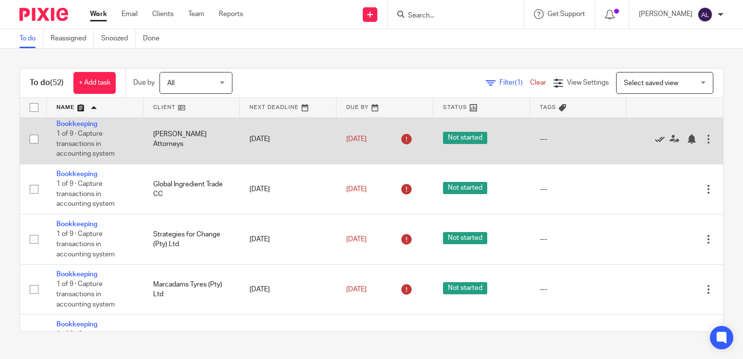
click at [655, 141] on icon at bounding box center [660, 139] width 10 height 10
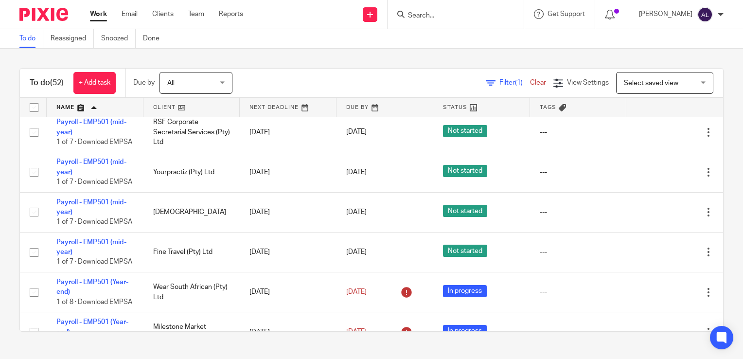
scroll to position [1702, 0]
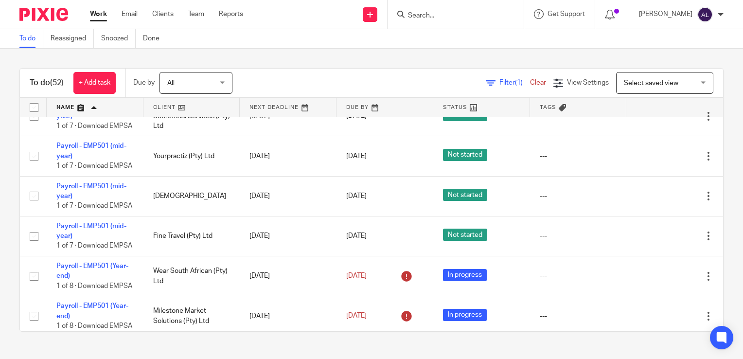
click at [432, 17] on input "Search" at bounding box center [451, 16] width 88 height 9
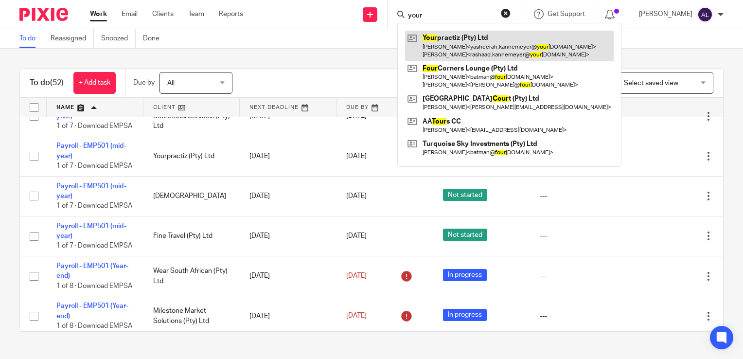
type input "your"
click at [476, 47] on link at bounding box center [509, 46] width 209 height 30
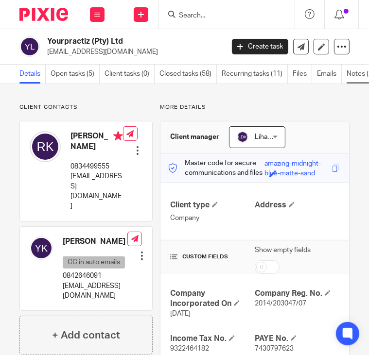
click at [353, 70] on link "Notes (2)" at bounding box center [363, 74] width 33 height 19
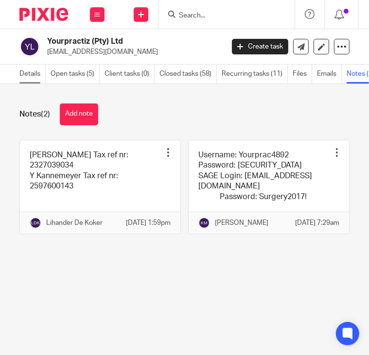
click at [33, 66] on link "Details" at bounding box center [32, 74] width 26 height 19
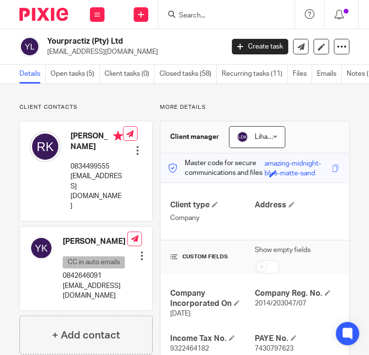
click at [83, 172] on p "0834499555" at bounding box center [96, 167] width 53 height 10
copy p "0834499555"
